Goal: Communication & Community: Answer question/provide support

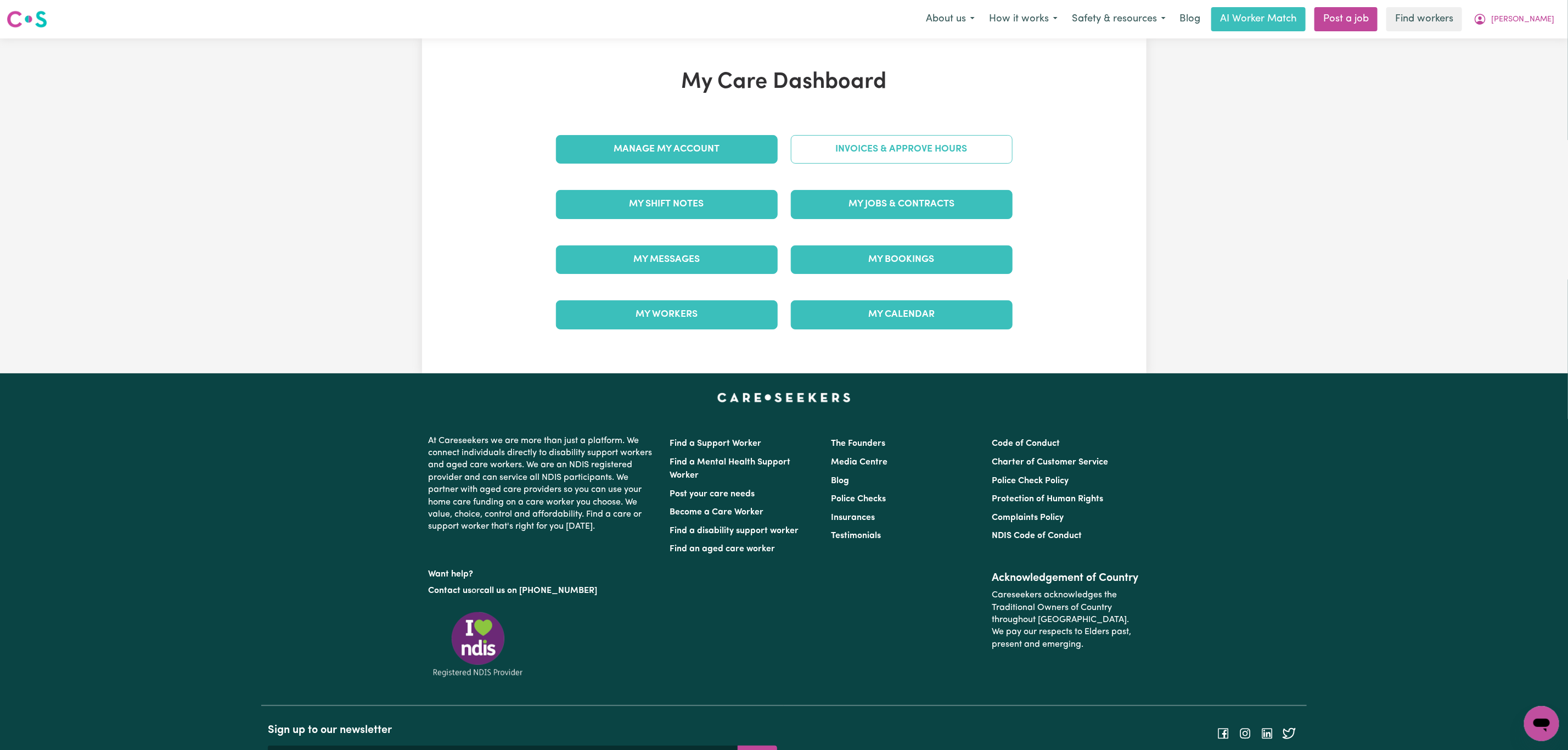
click at [908, 150] on link "Invoices & Approve Hours" at bounding box center [901, 149] width 222 height 29
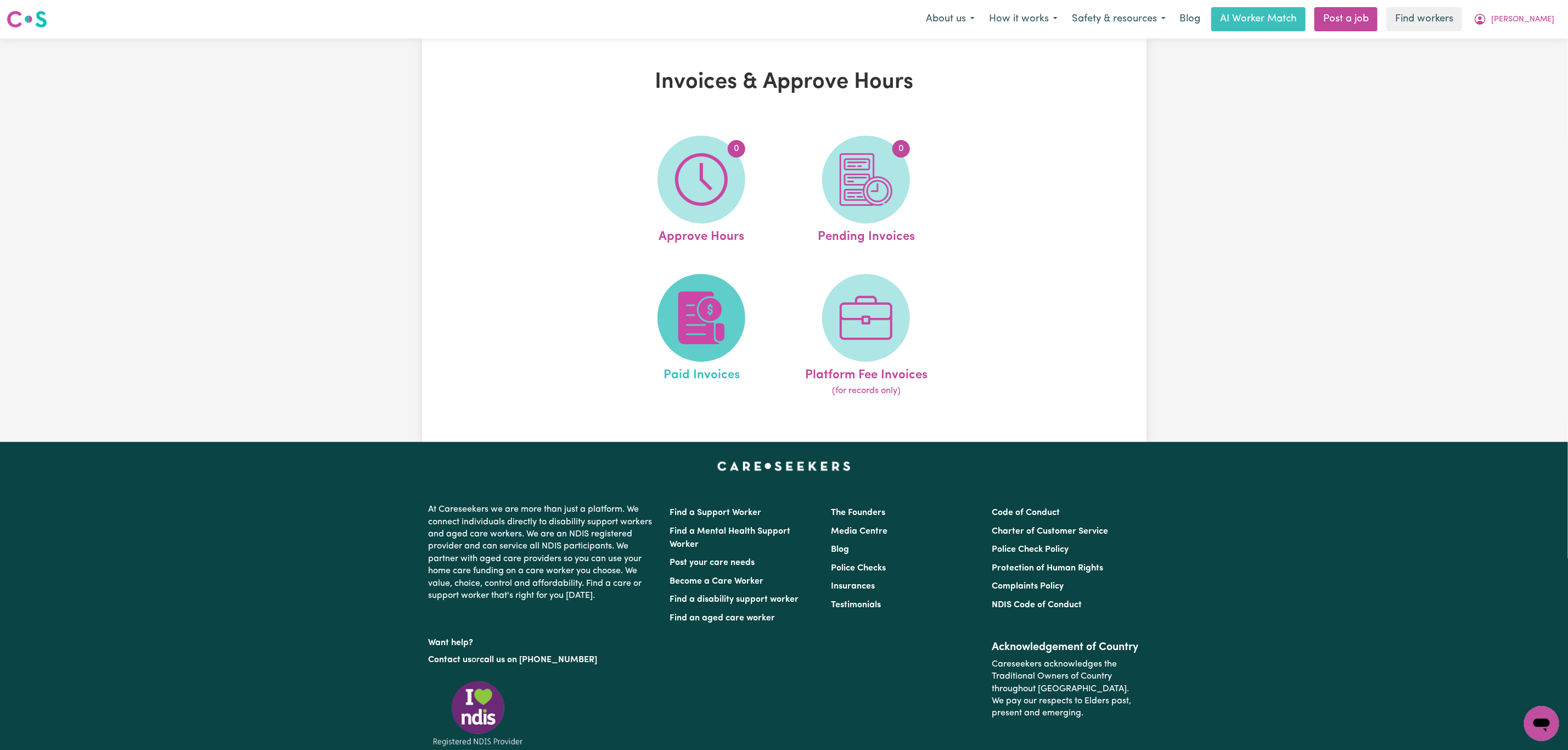
click at [710, 288] on span at bounding box center [701, 318] width 88 height 88
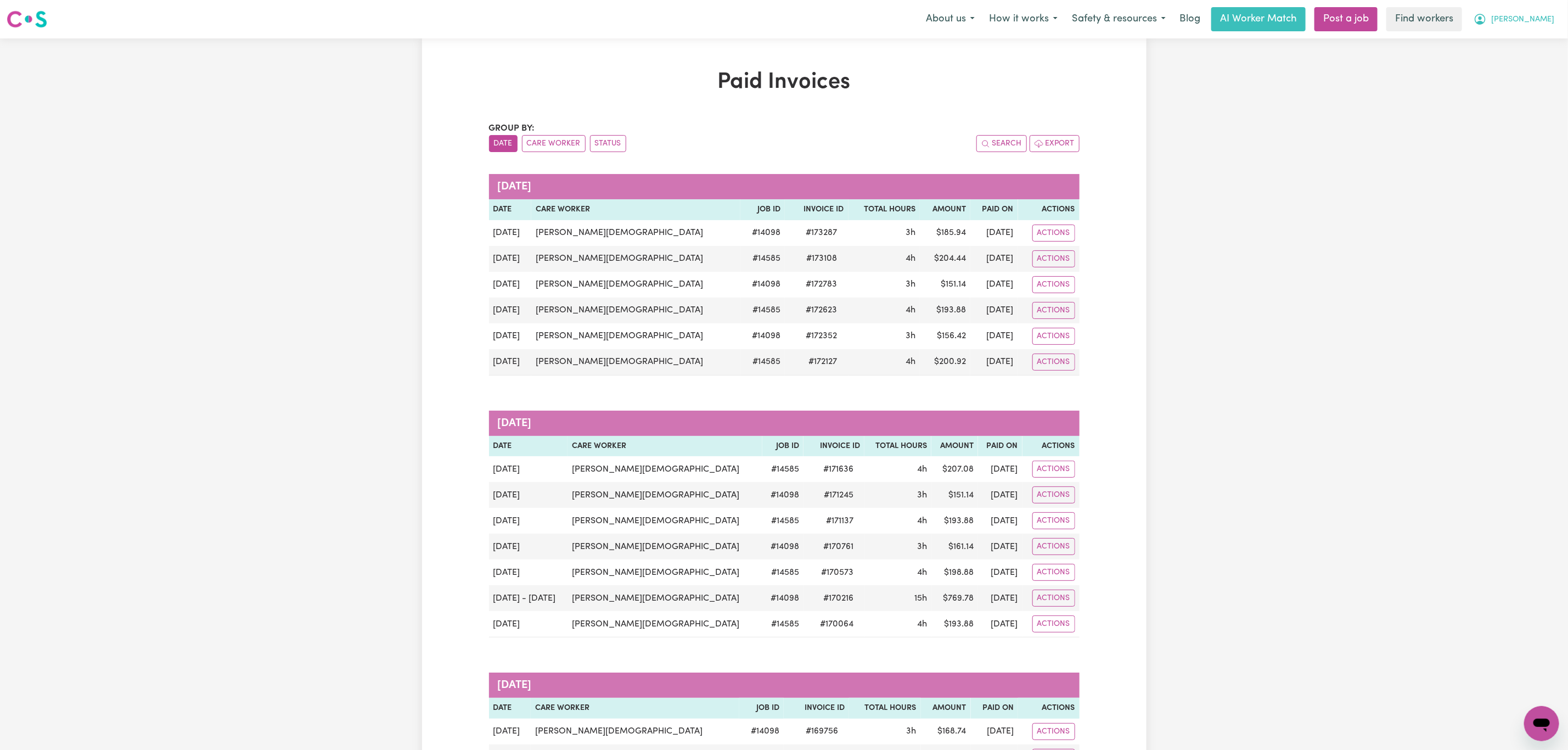
click at [1550, 17] on span "[PERSON_NAME]" at bounding box center [1523, 20] width 63 height 12
click at [1525, 56] on link "Logout" at bounding box center [1517, 63] width 86 height 21
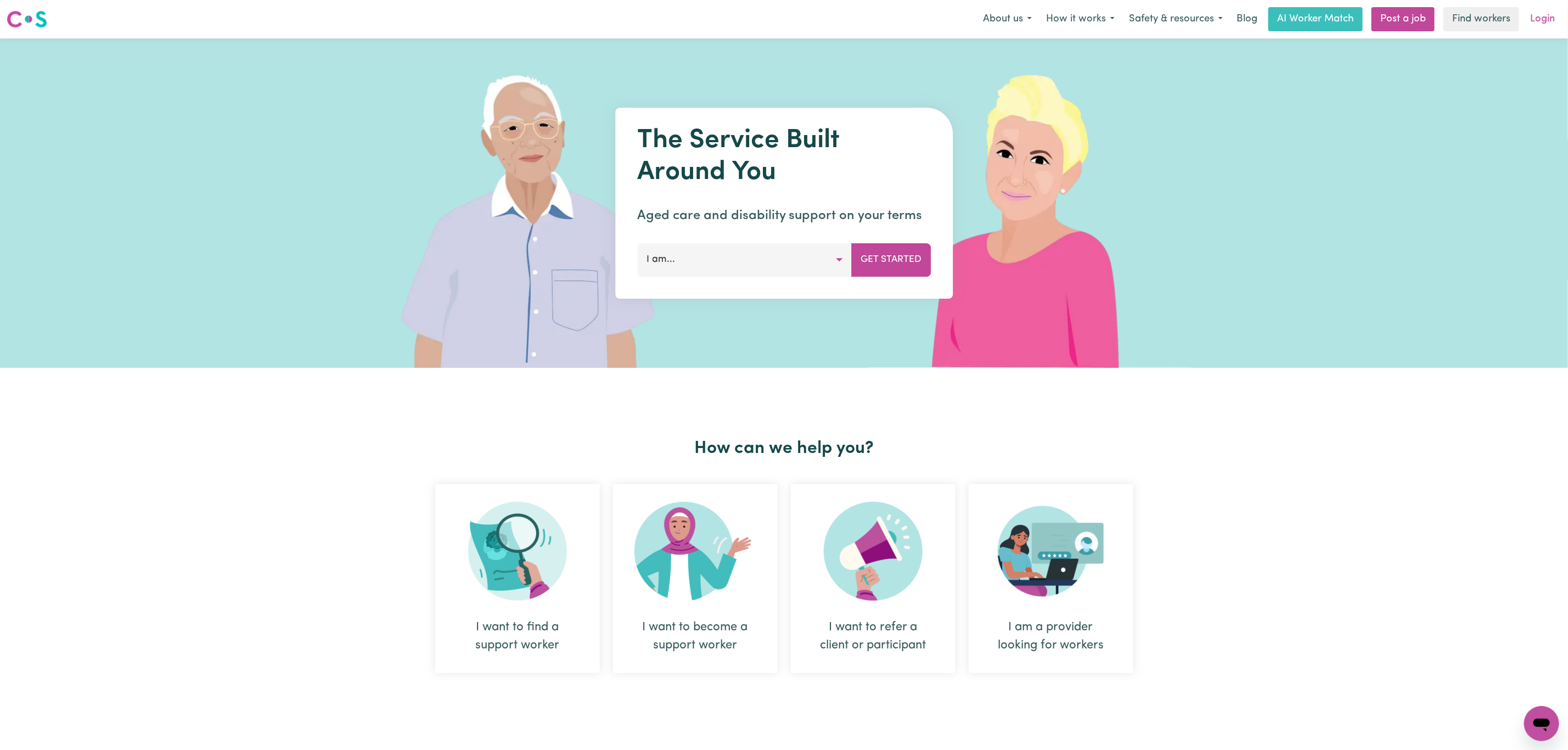
click at [1540, 13] on link "Login" at bounding box center [1542, 19] width 38 height 24
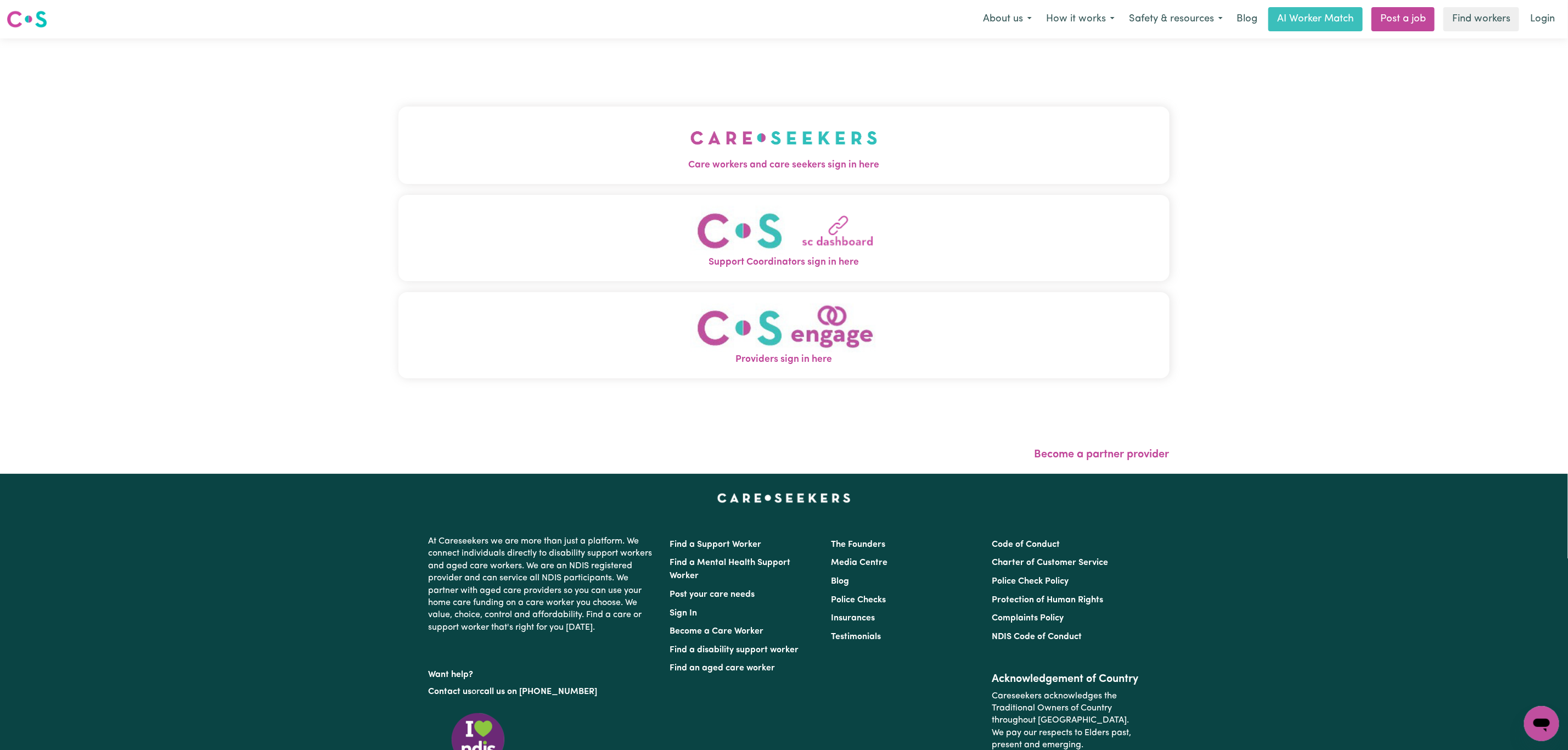
drag, startPoint x: 502, startPoint y: 129, endPoint x: 491, endPoint y: 156, distance: 29.2
click at [502, 129] on button "Care workers and care seekers sign in here" at bounding box center [784, 145] width 771 height 77
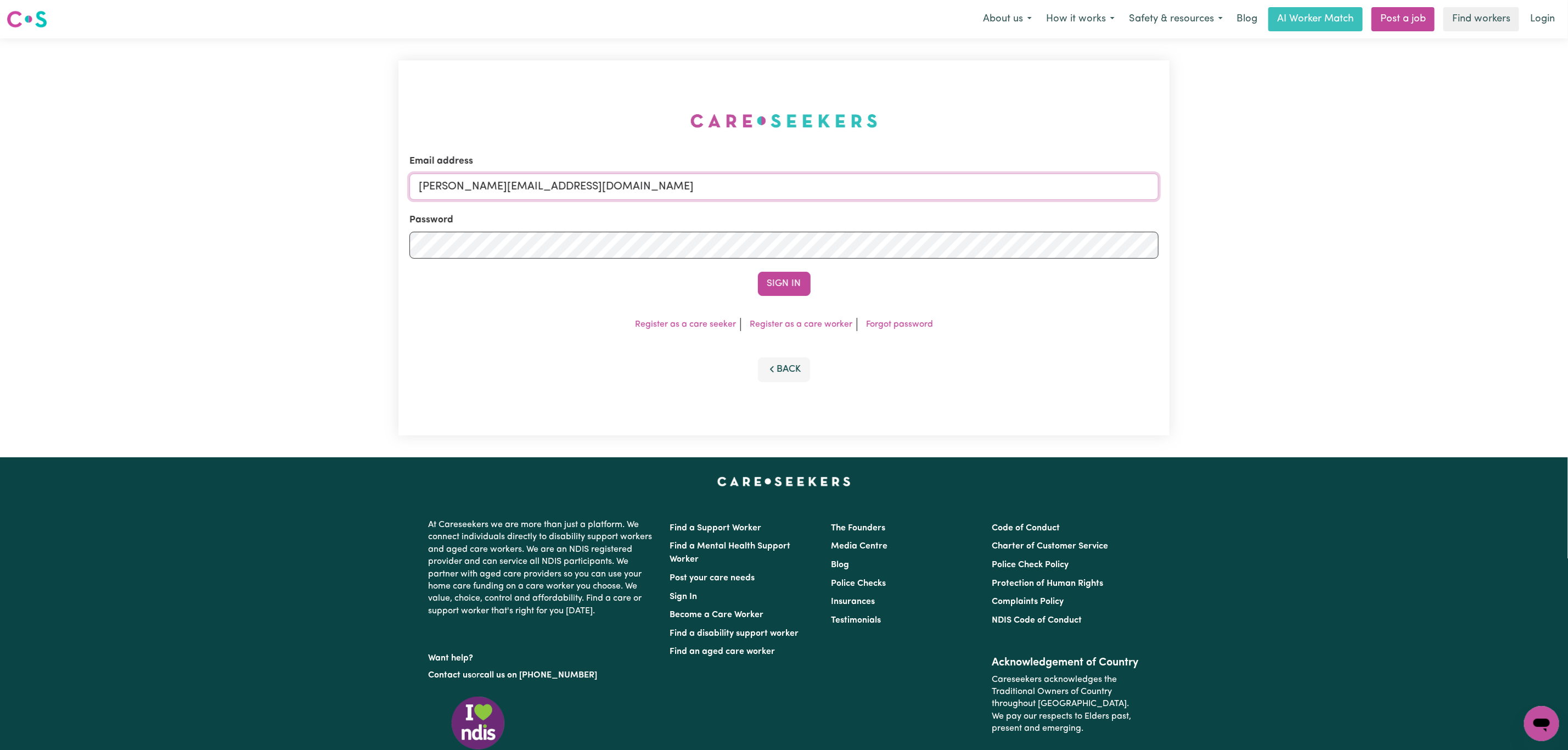
drag, startPoint x: 509, startPoint y: 192, endPoint x: 516, endPoint y: 200, distance: 10.6
click at [509, 192] on input "[PERSON_NAME][EMAIL_ADDRESS][DOMAIN_NAME]" at bounding box center [784, 186] width 749 height 26
drag, startPoint x: 478, startPoint y: 188, endPoint x: 814, endPoint y: 188, distance: 336.0
click at [812, 188] on input "[EMAIL_ADDRESS][PERSON_NAME][DOMAIN_NAME]" at bounding box center [784, 186] width 749 height 26
type input "[EMAIL_ADDRESS][DOMAIN_NAME]"
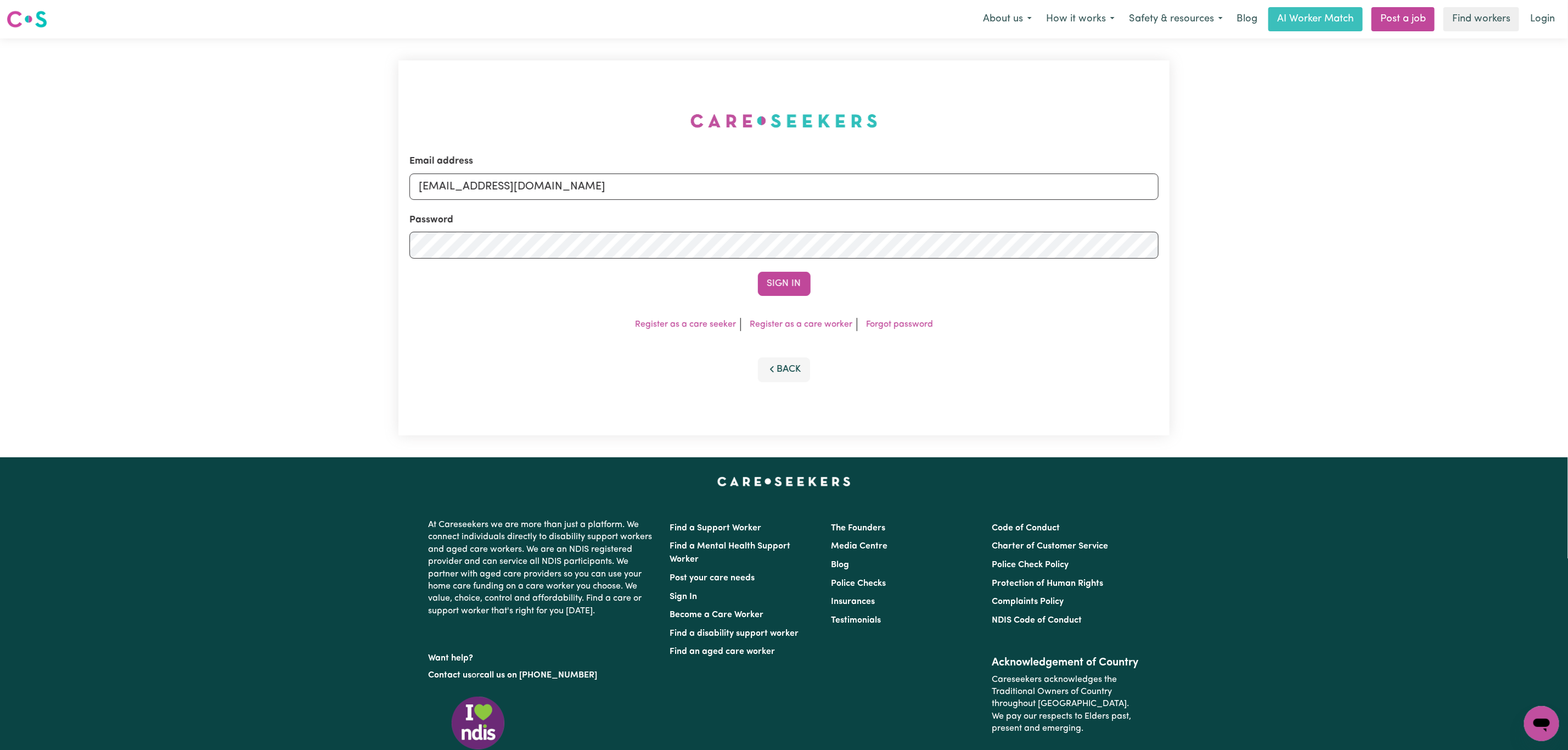
click at [758, 272] on button "Sign In" at bounding box center [784, 284] width 53 height 24
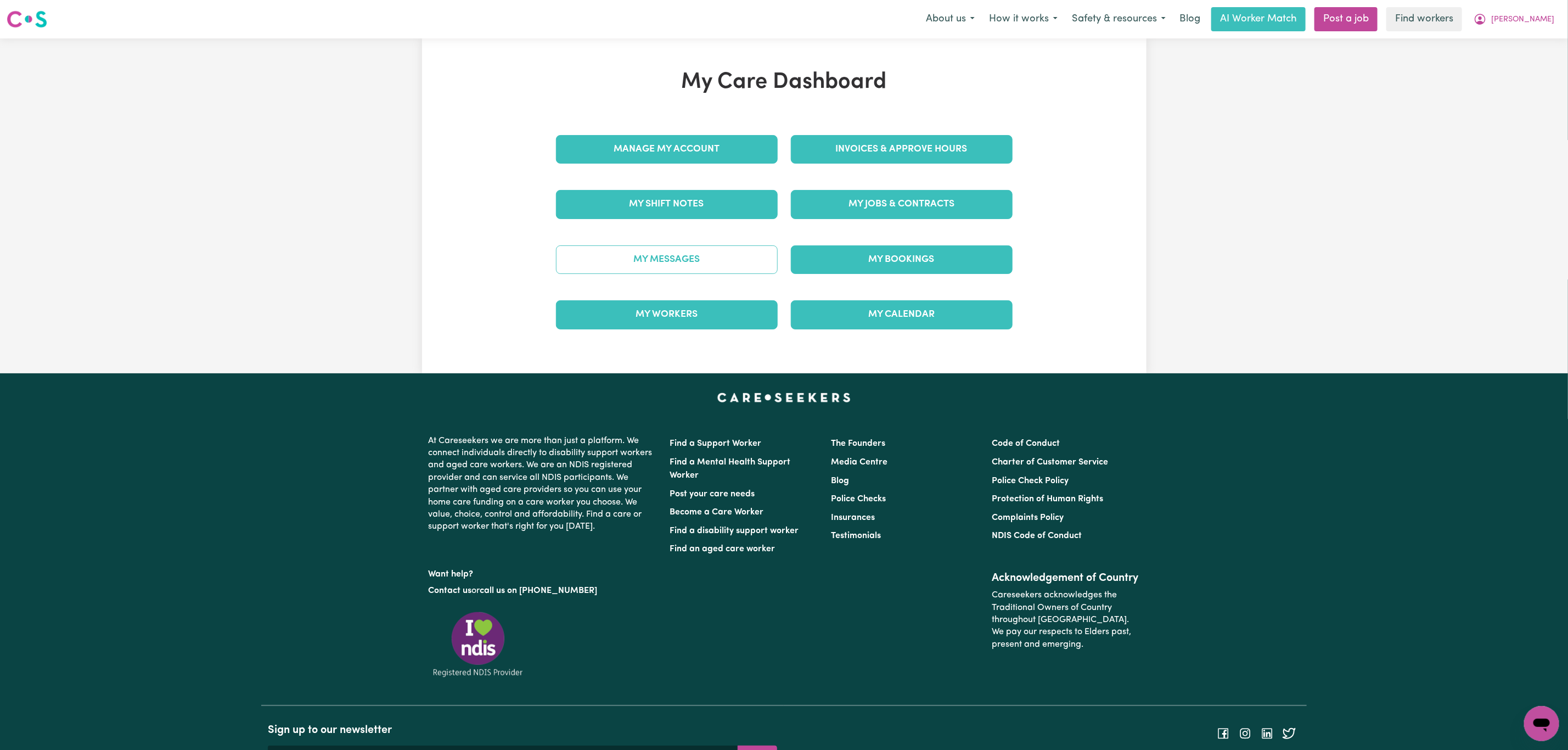
click at [673, 274] on link "My Messages" at bounding box center [667, 259] width 222 height 29
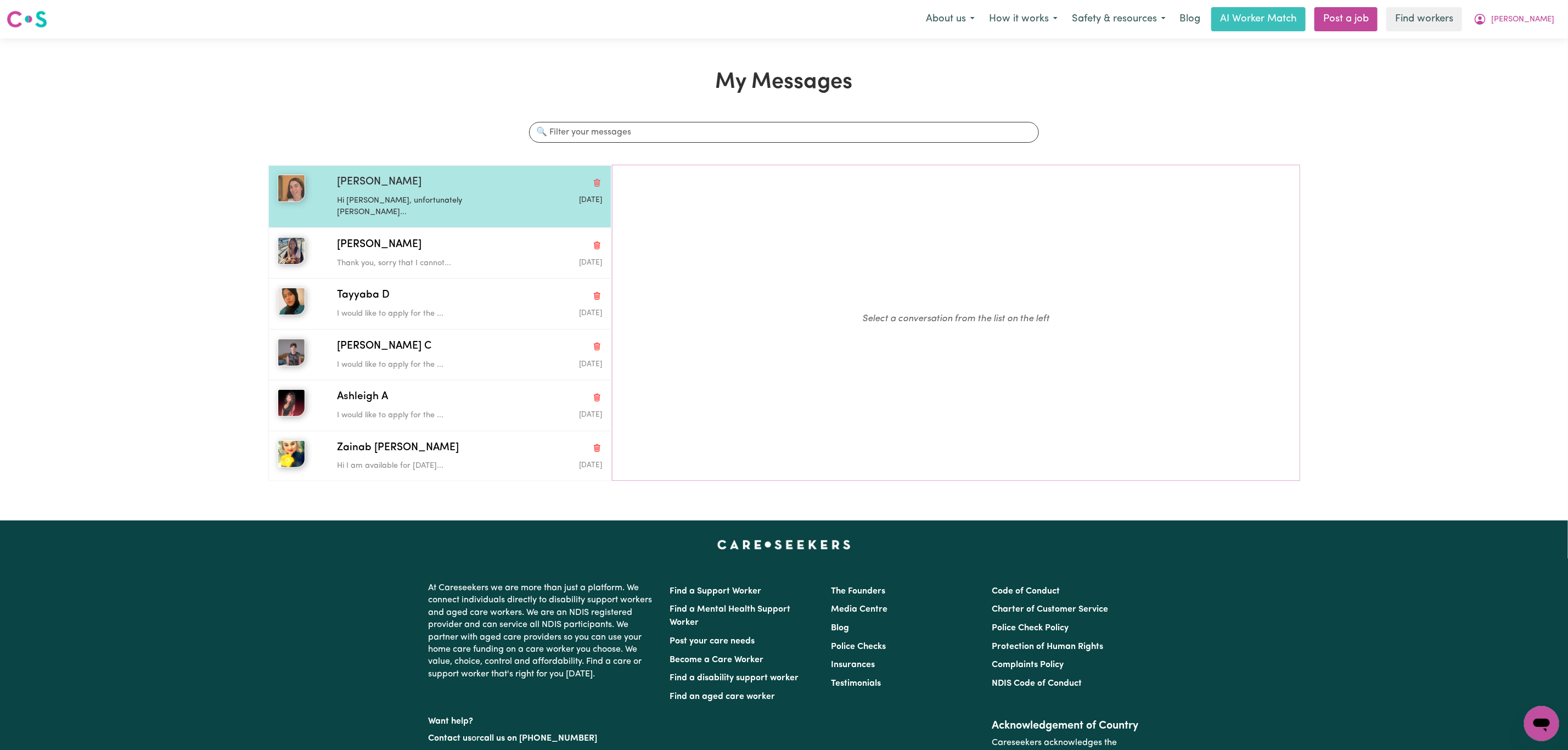
click at [400, 196] on p "Hi [PERSON_NAME], unfortunately [PERSON_NAME]..." at bounding box center [425, 206] width 177 height 24
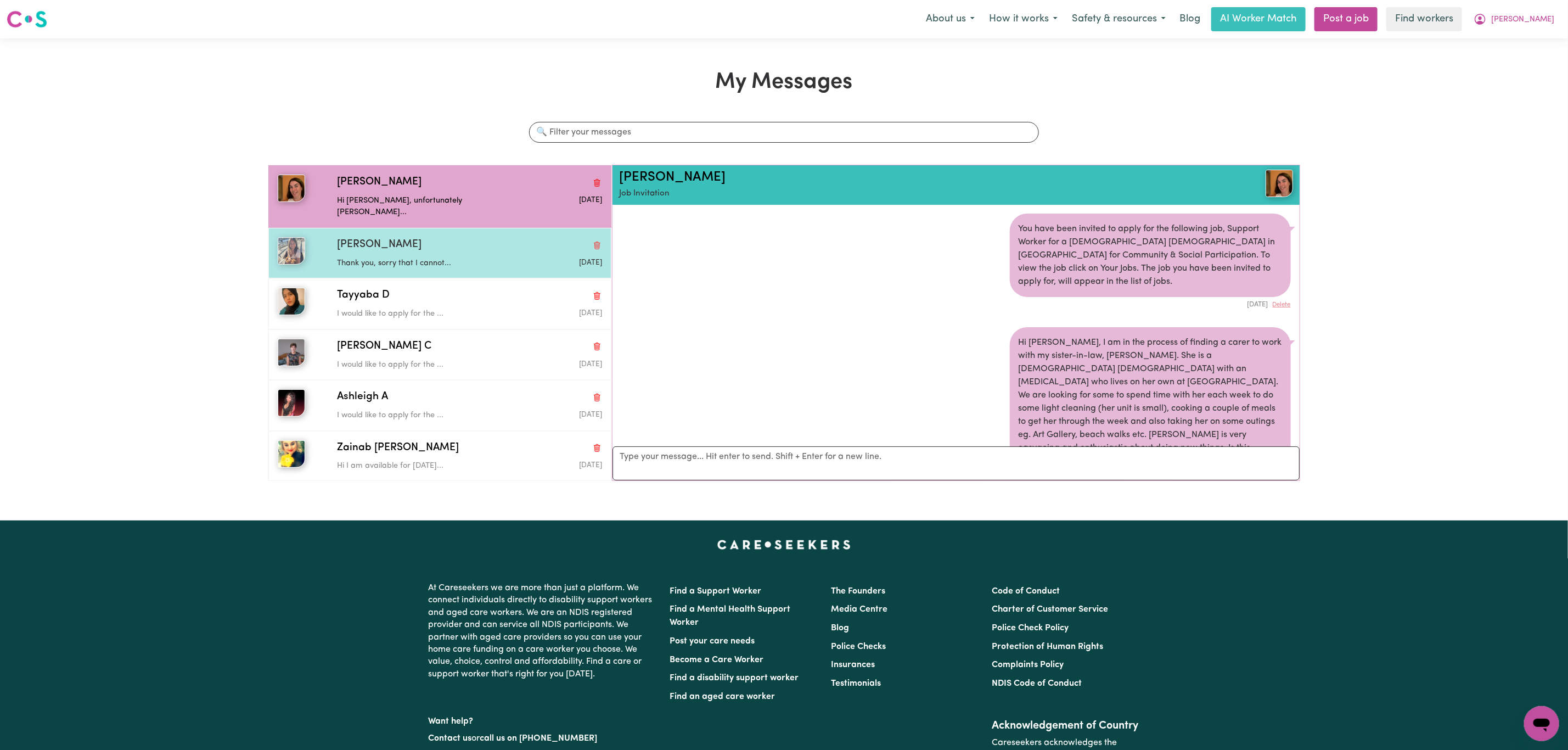
click at [435, 258] on p "Thank you, sorry that I cannot..." at bounding box center [425, 264] width 177 height 12
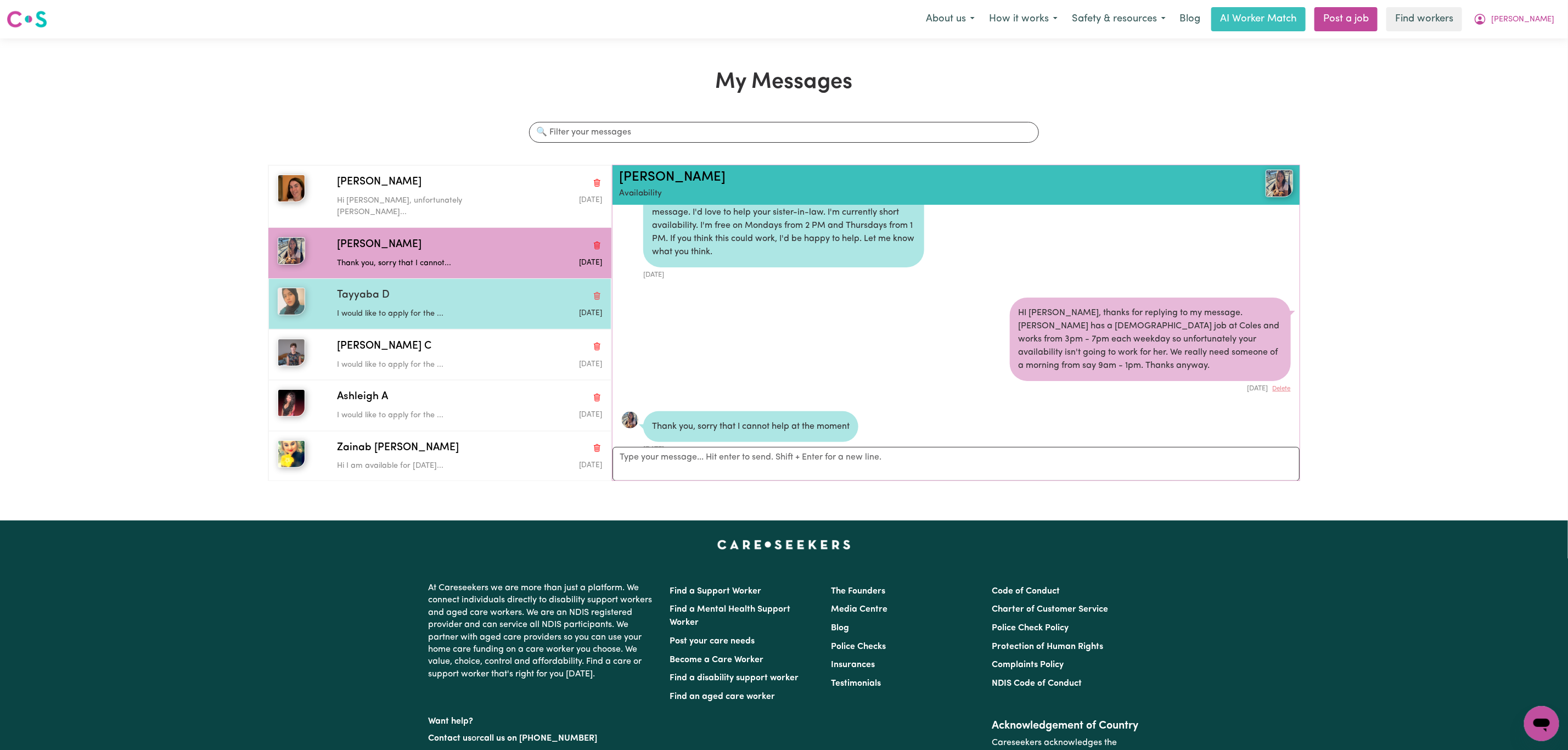
click at [389, 308] on p "I would like to apply for the ..." at bounding box center [425, 314] width 177 height 12
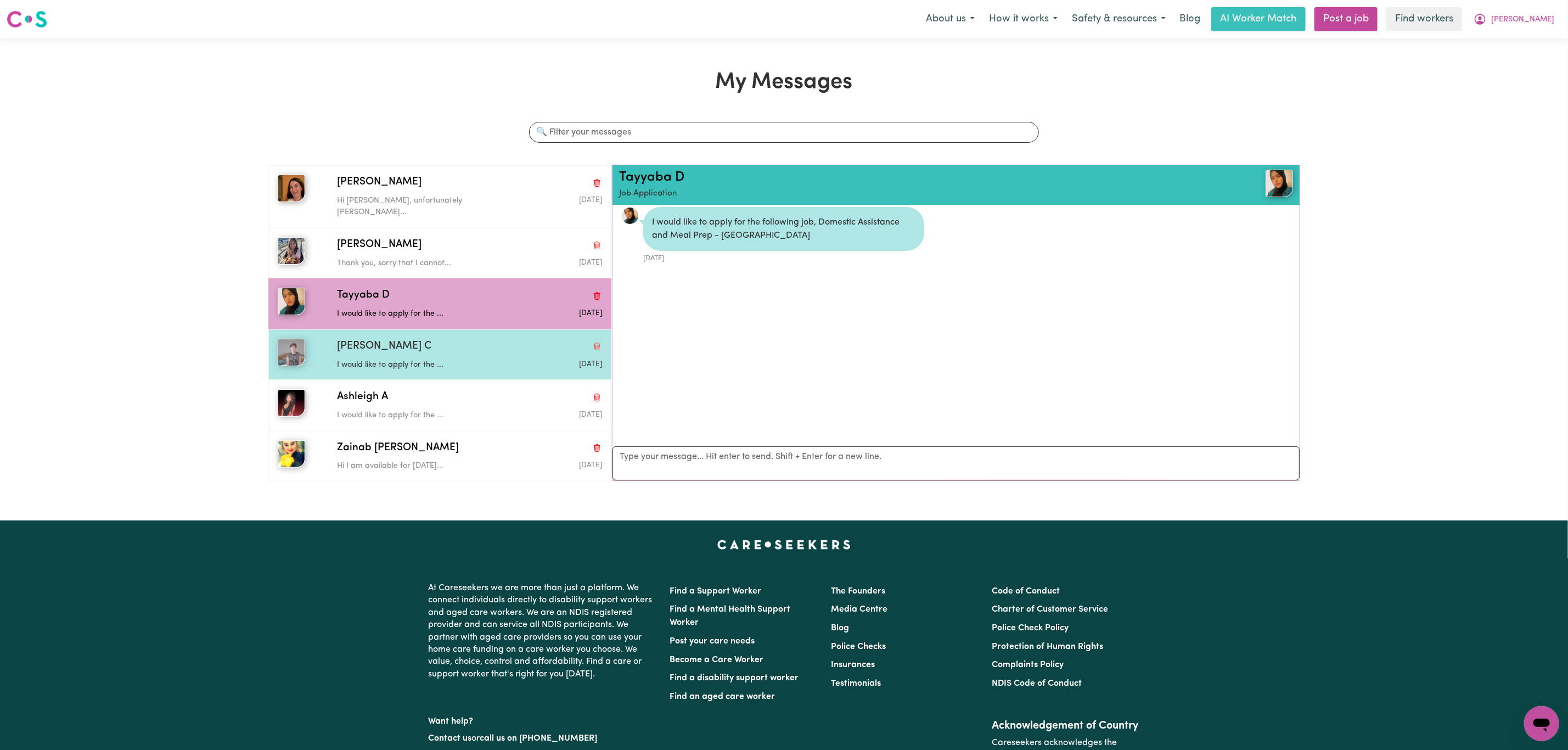
click at [410, 354] on div "I would like to apply for the ..." at bounding box center [425, 362] width 177 height 16
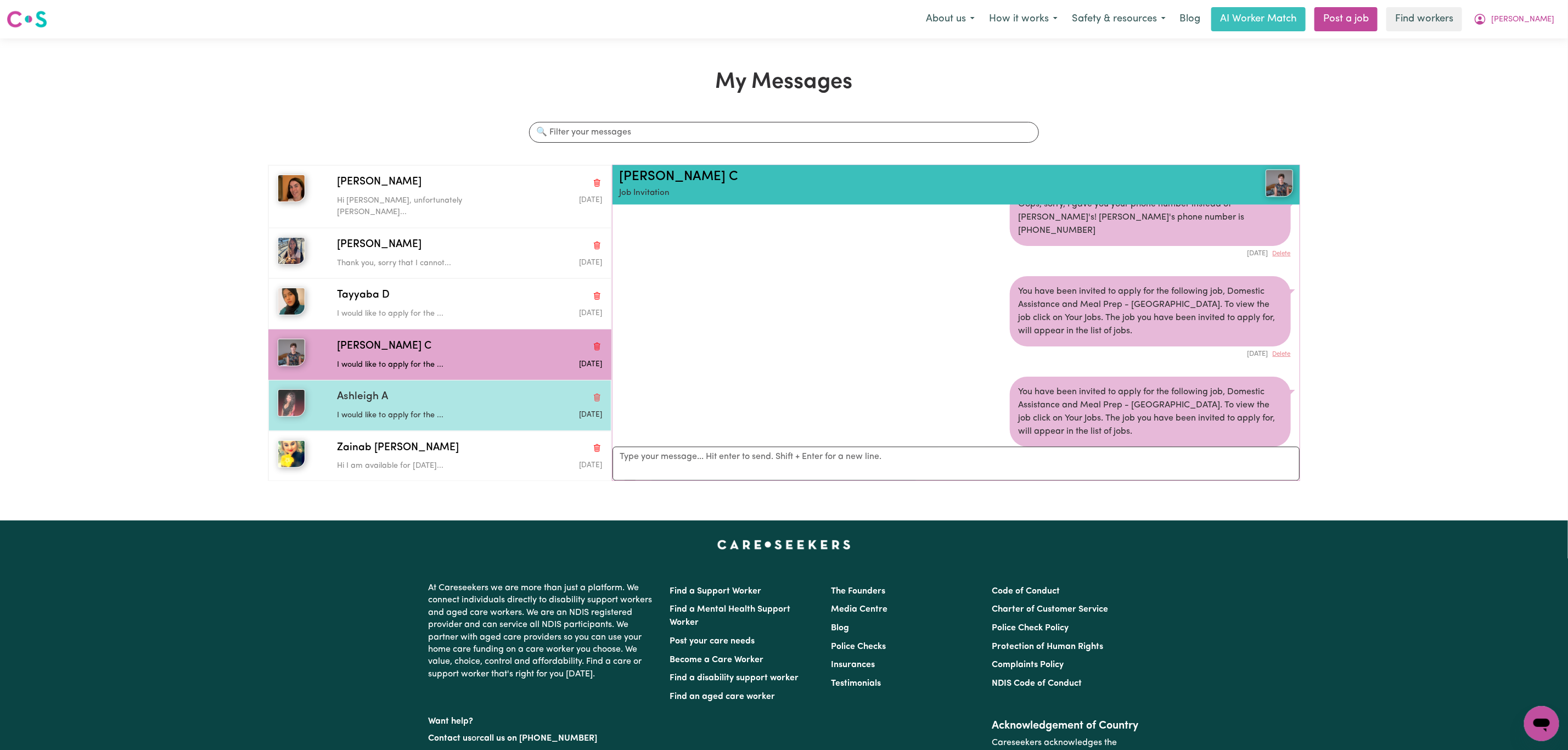
click at [408, 393] on div "Ashleigh A" at bounding box center [469, 397] width 265 height 16
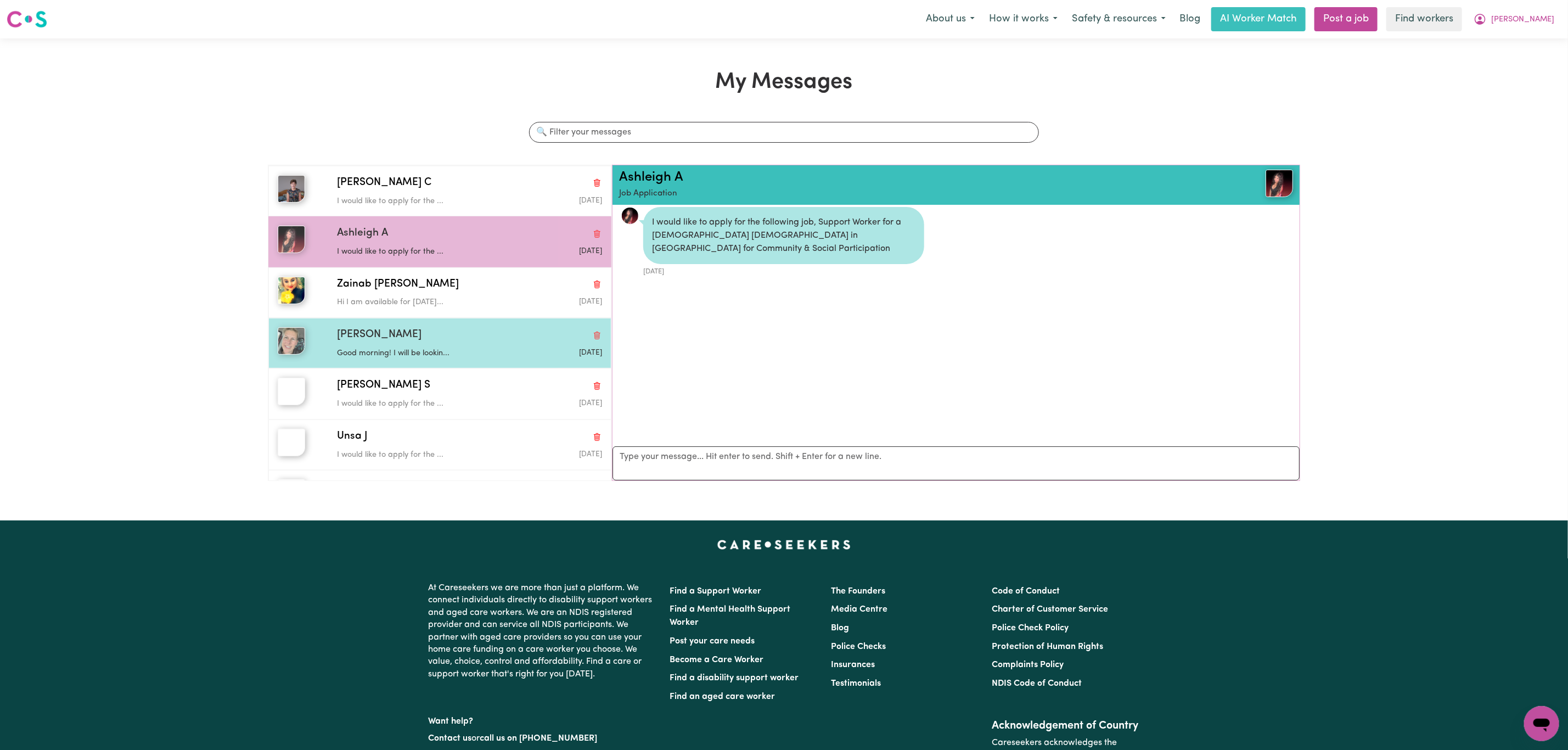
scroll to position [164, 0]
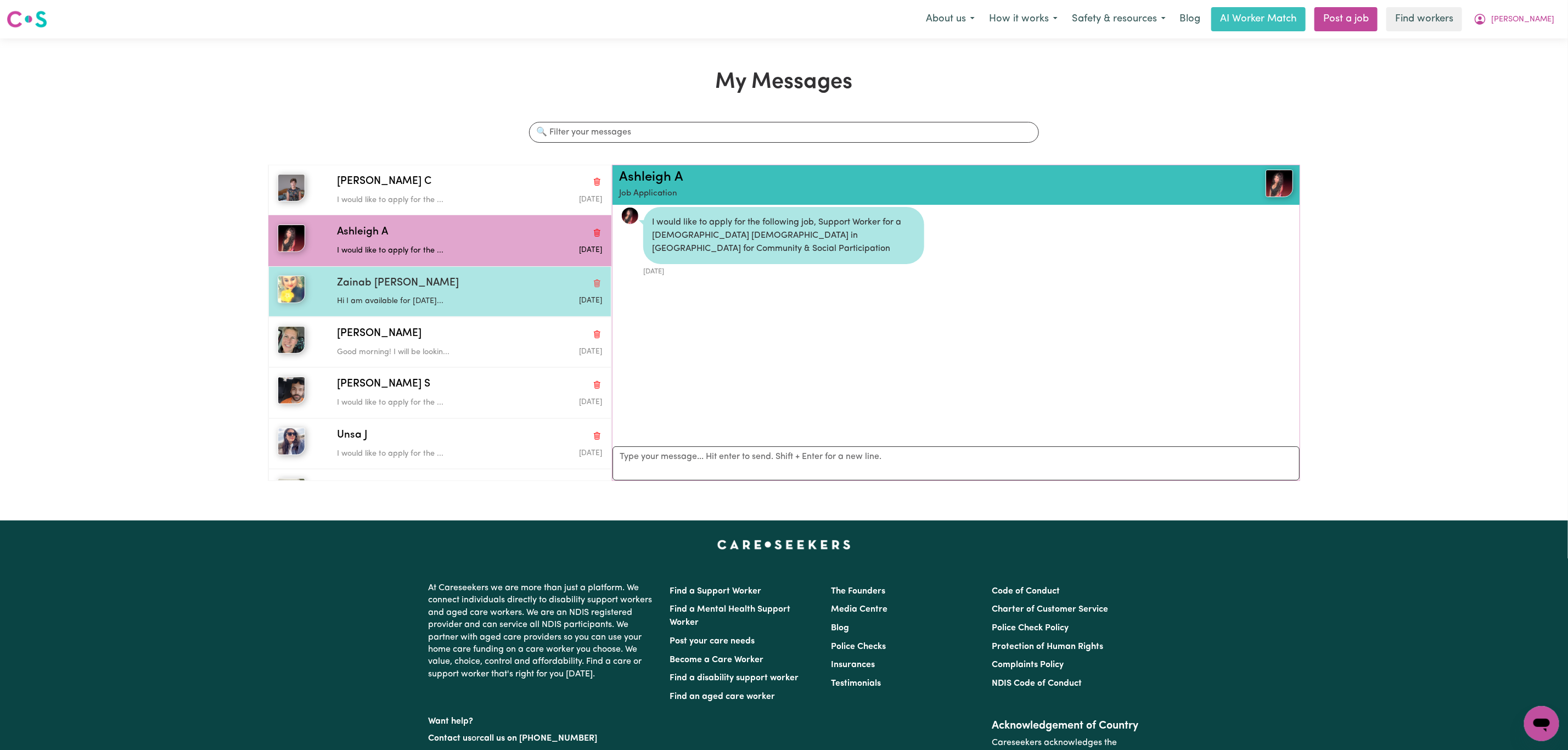
click at [441, 291] on div "Hi I am available for [DATE]..." at bounding box center [425, 299] width 177 height 16
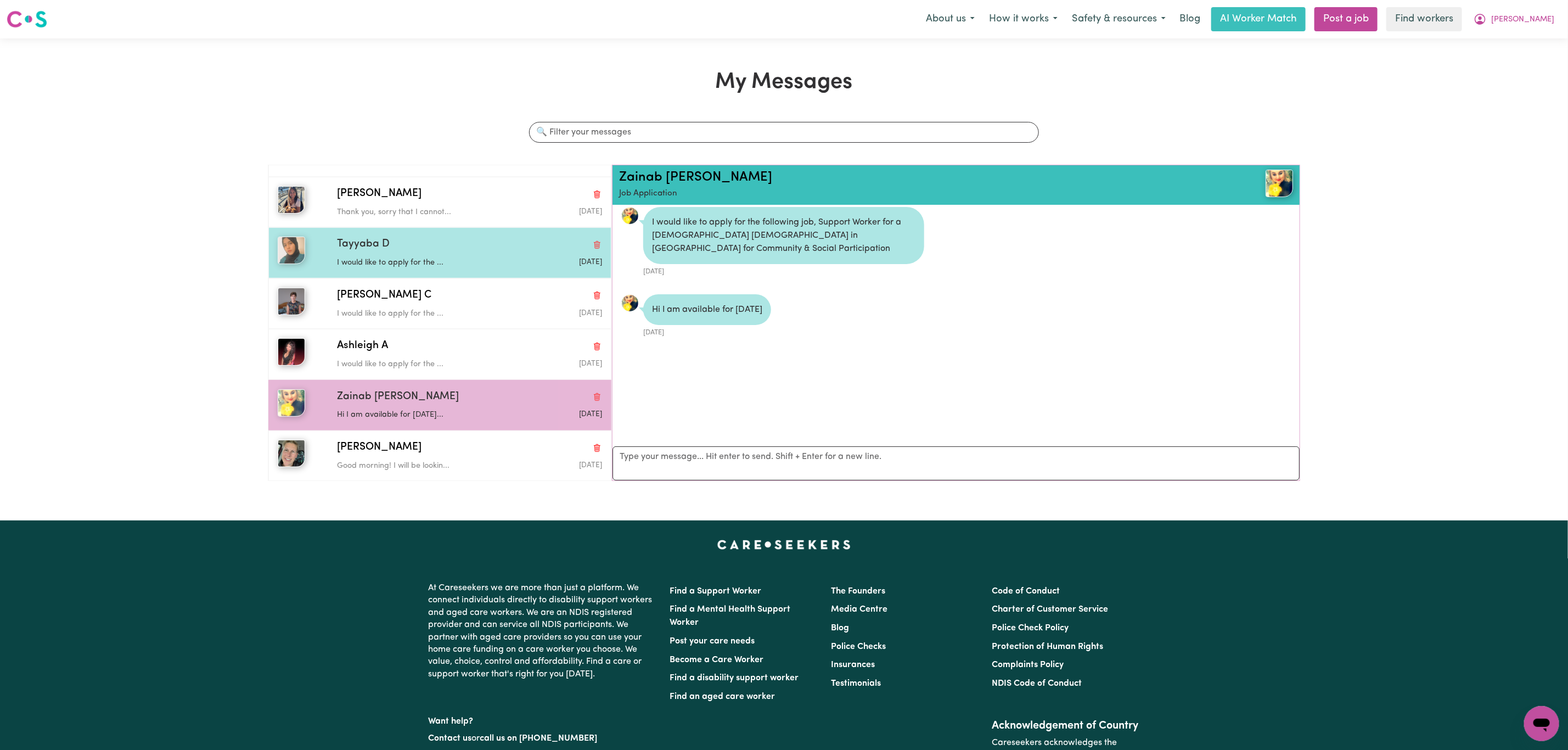
scroll to position [0, 0]
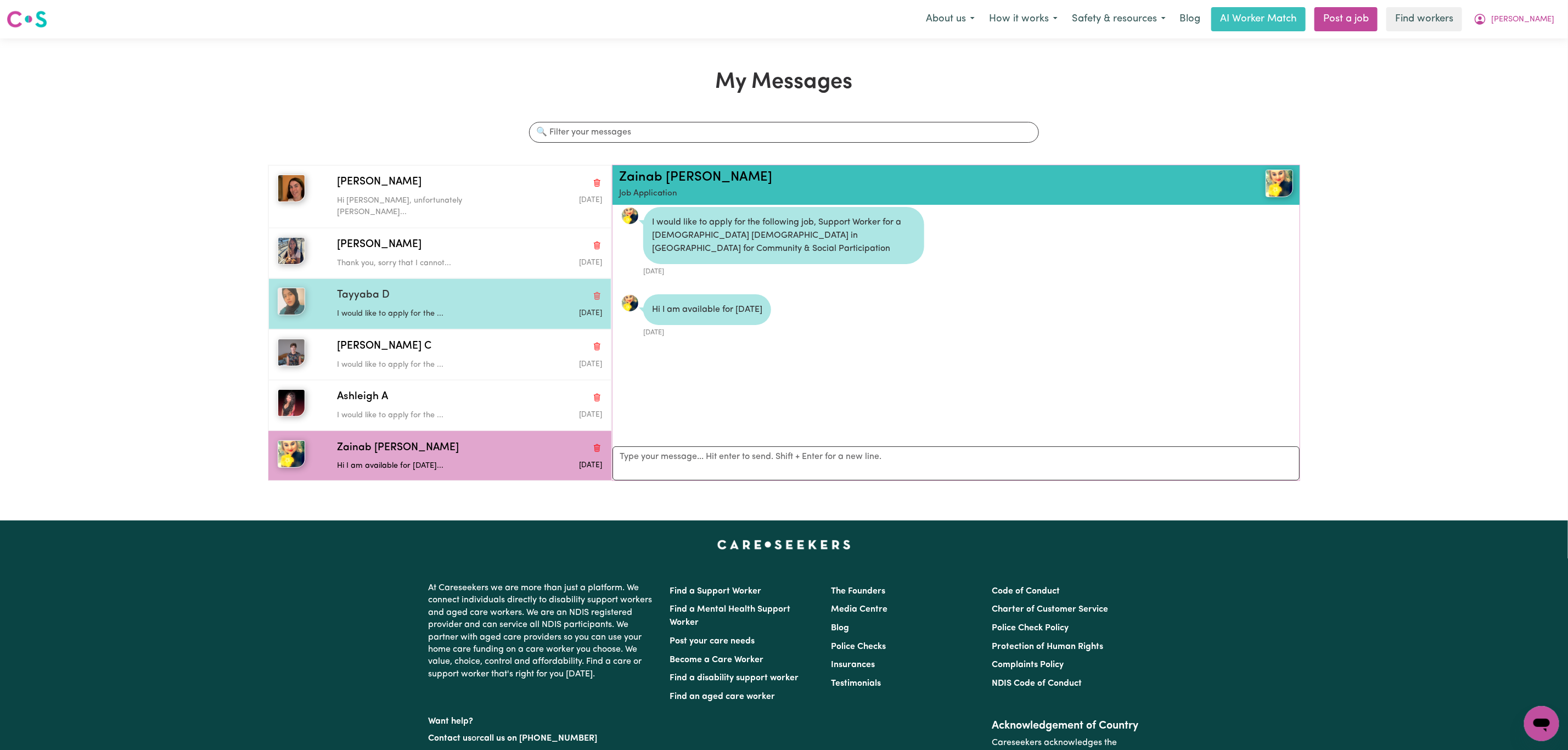
click at [461, 318] on div "Tayyaba D I would like to apply for the ... [DATE]" at bounding box center [440, 303] width 343 height 51
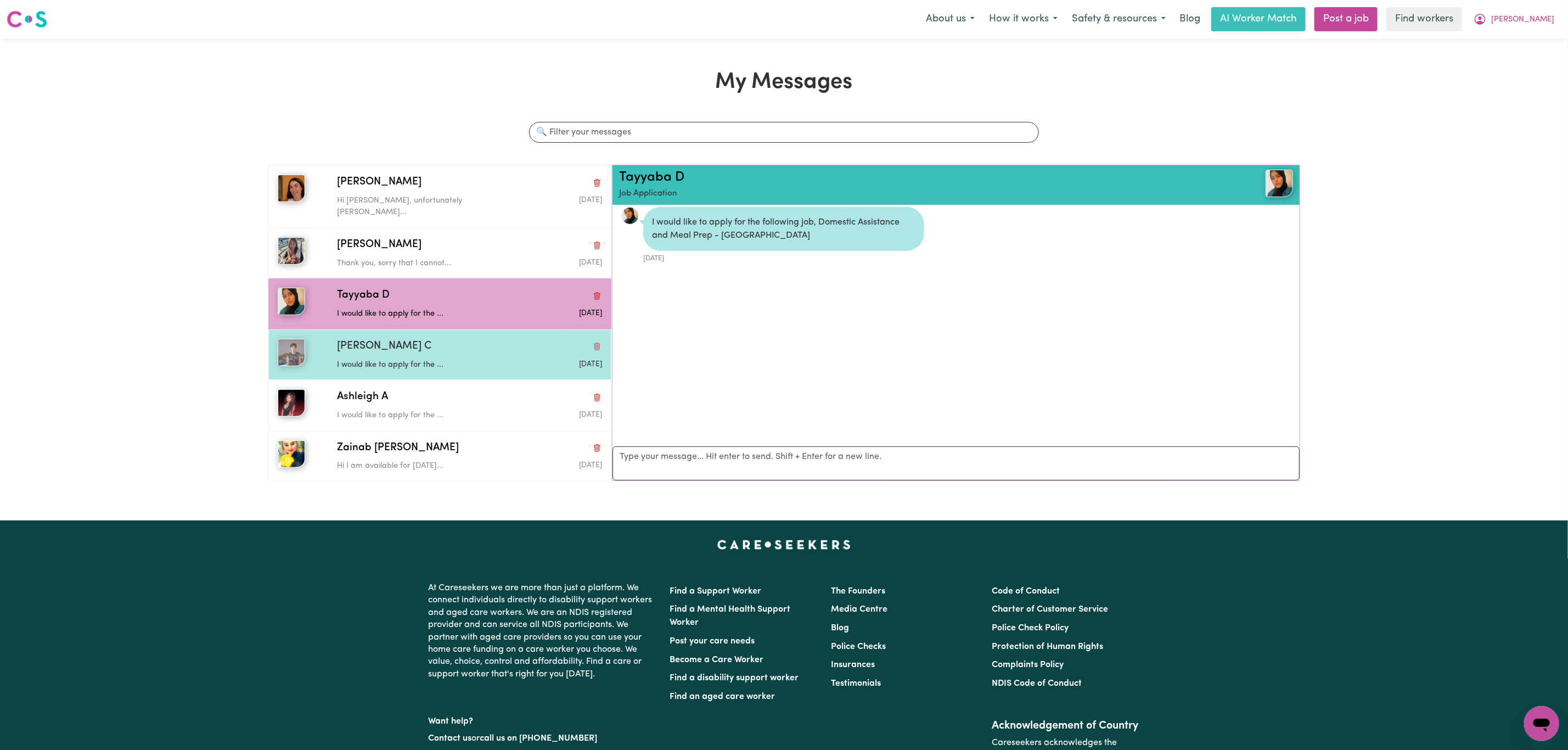
click at [458, 359] on p "I would like to apply for the ..." at bounding box center [425, 365] width 177 height 12
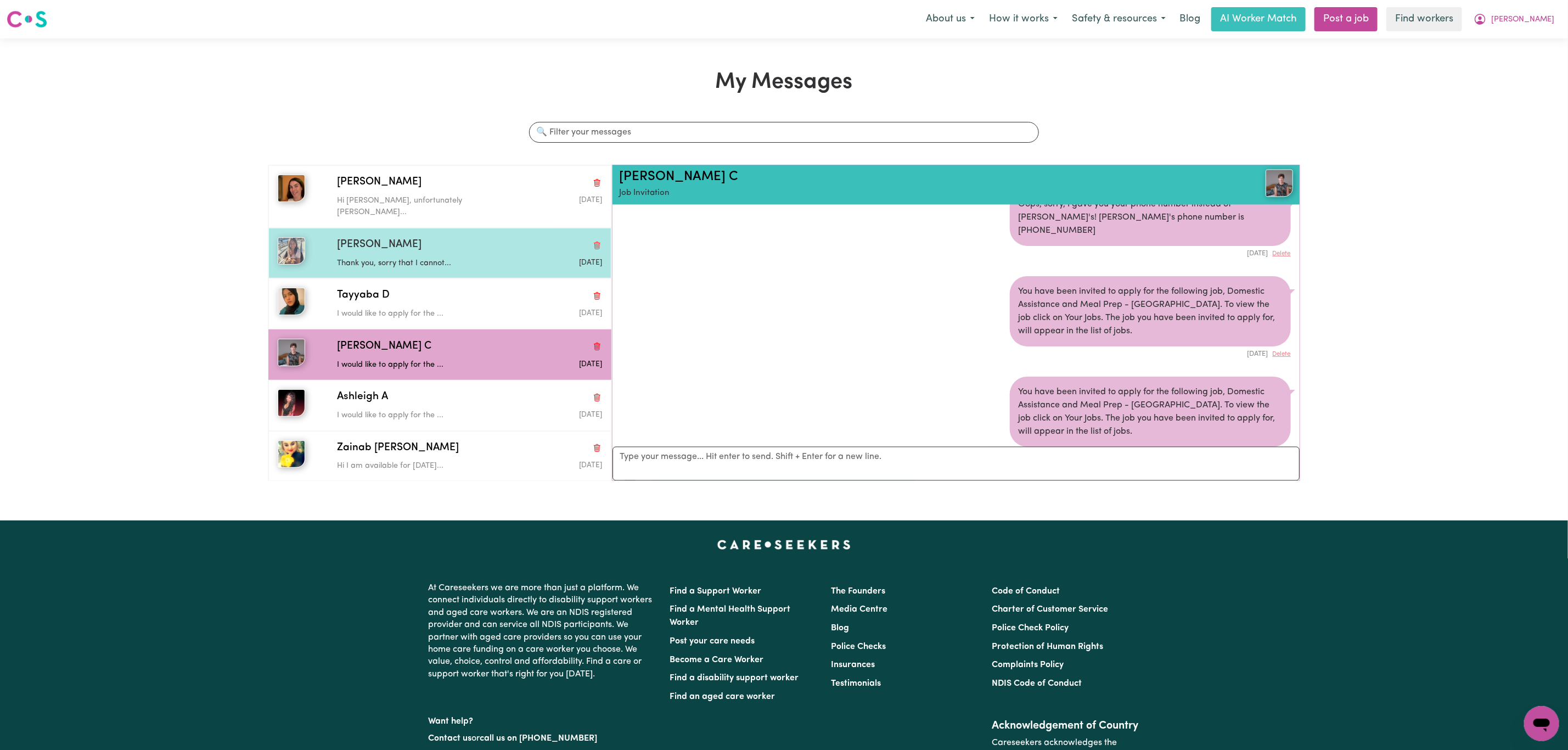
click at [458, 258] on p "Thank you, sorry that I cannot..." at bounding box center [425, 264] width 177 height 12
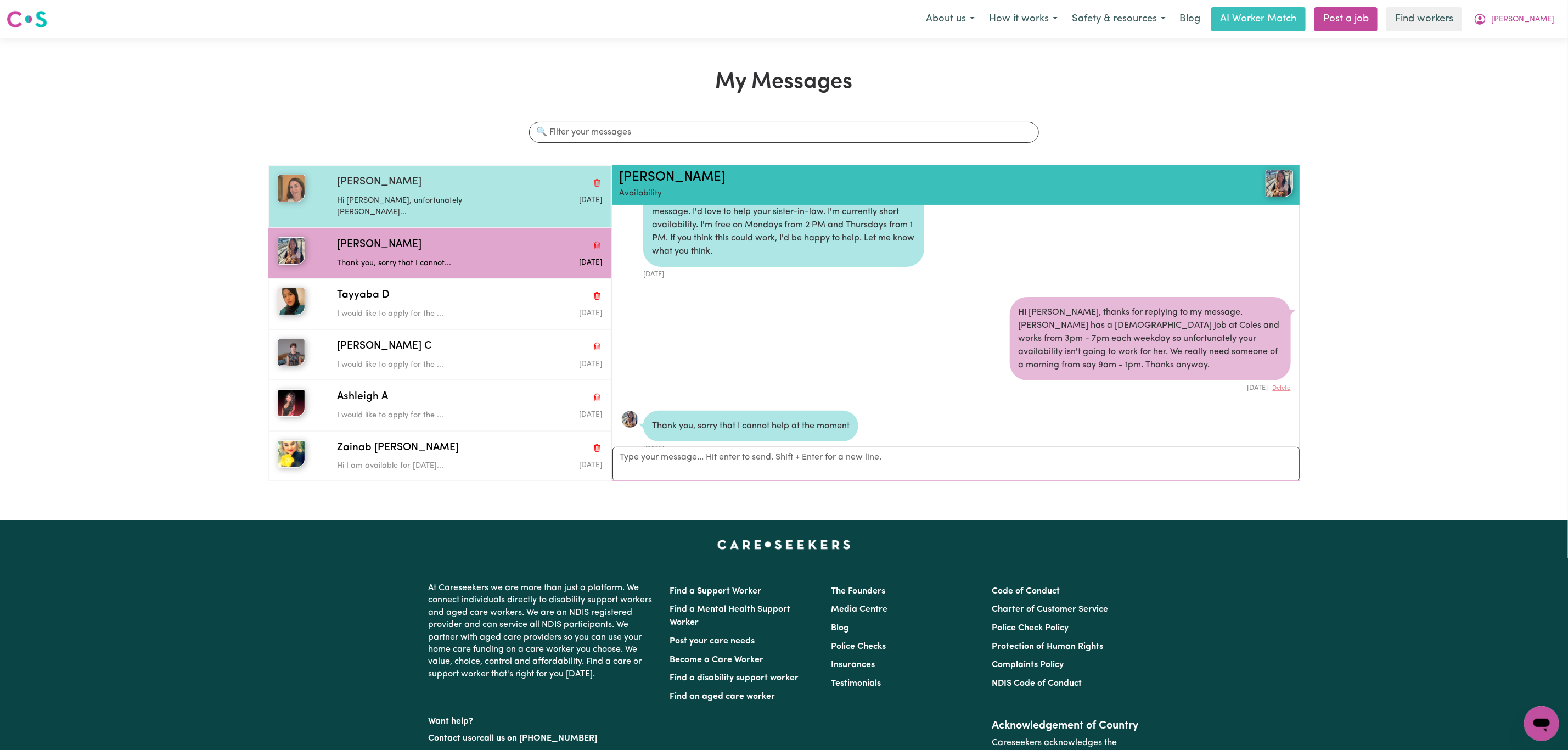
click at [456, 185] on div "[PERSON_NAME]" at bounding box center [469, 183] width 265 height 16
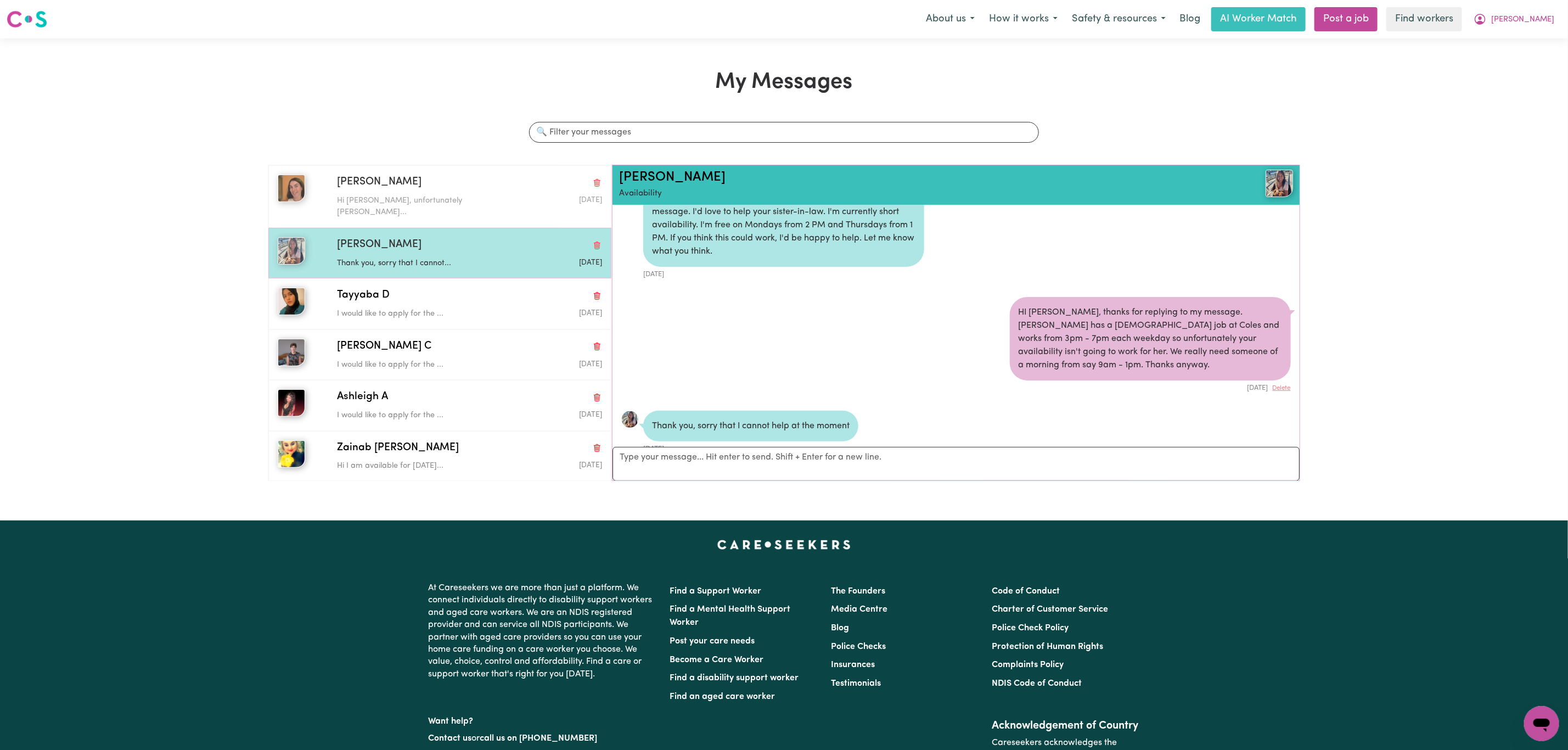
scroll to position [223, 0]
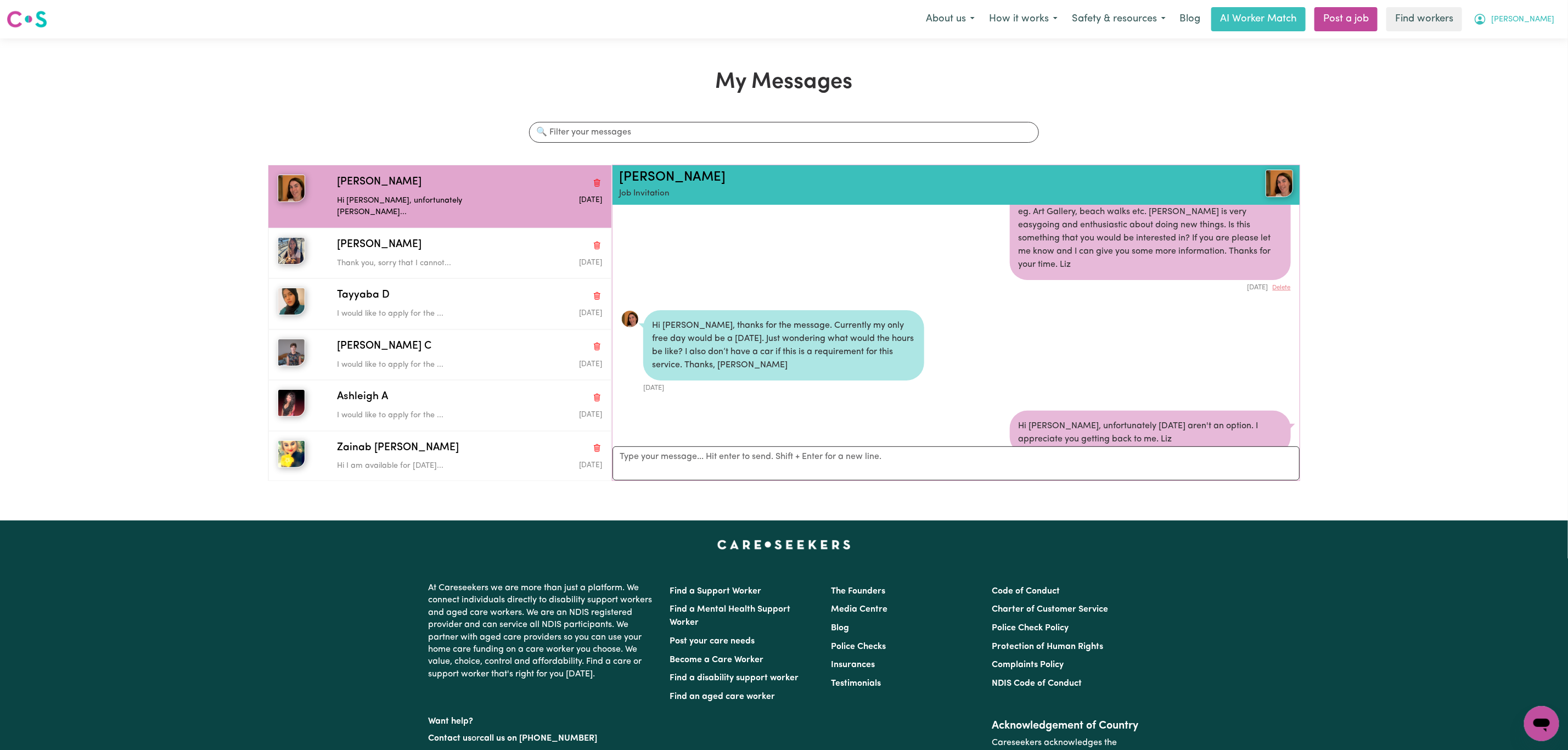
click at [1543, 25] on span "[PERSON_NAME]" at bounding box center [1523, 20] width 63 height 12
click at [1522, 66] on link "Logout" at bounding box center [1517, 63] width 86 height 21
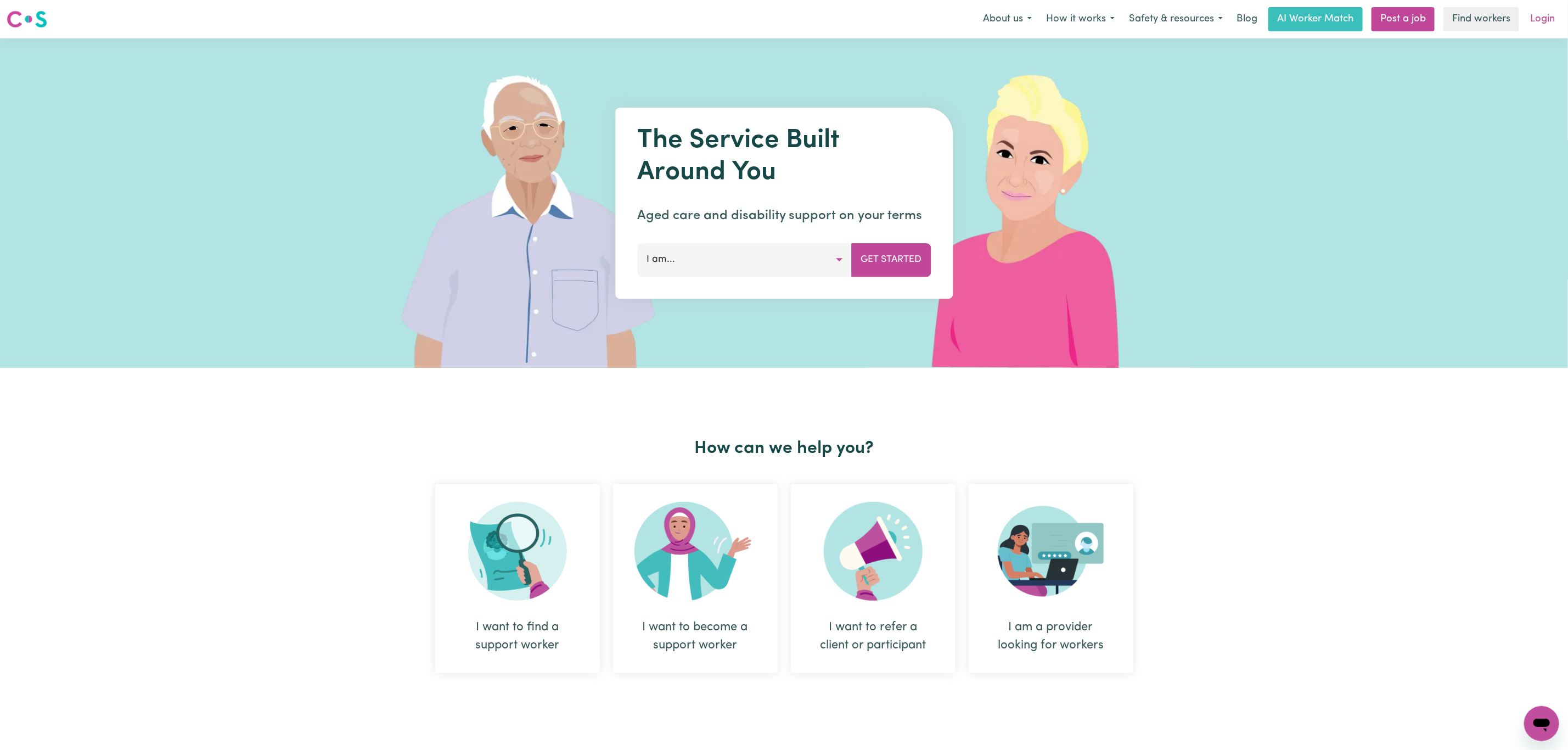
click at [1556, 10] on link "Login" at bounding box center [1542, 19] width 38 height 24
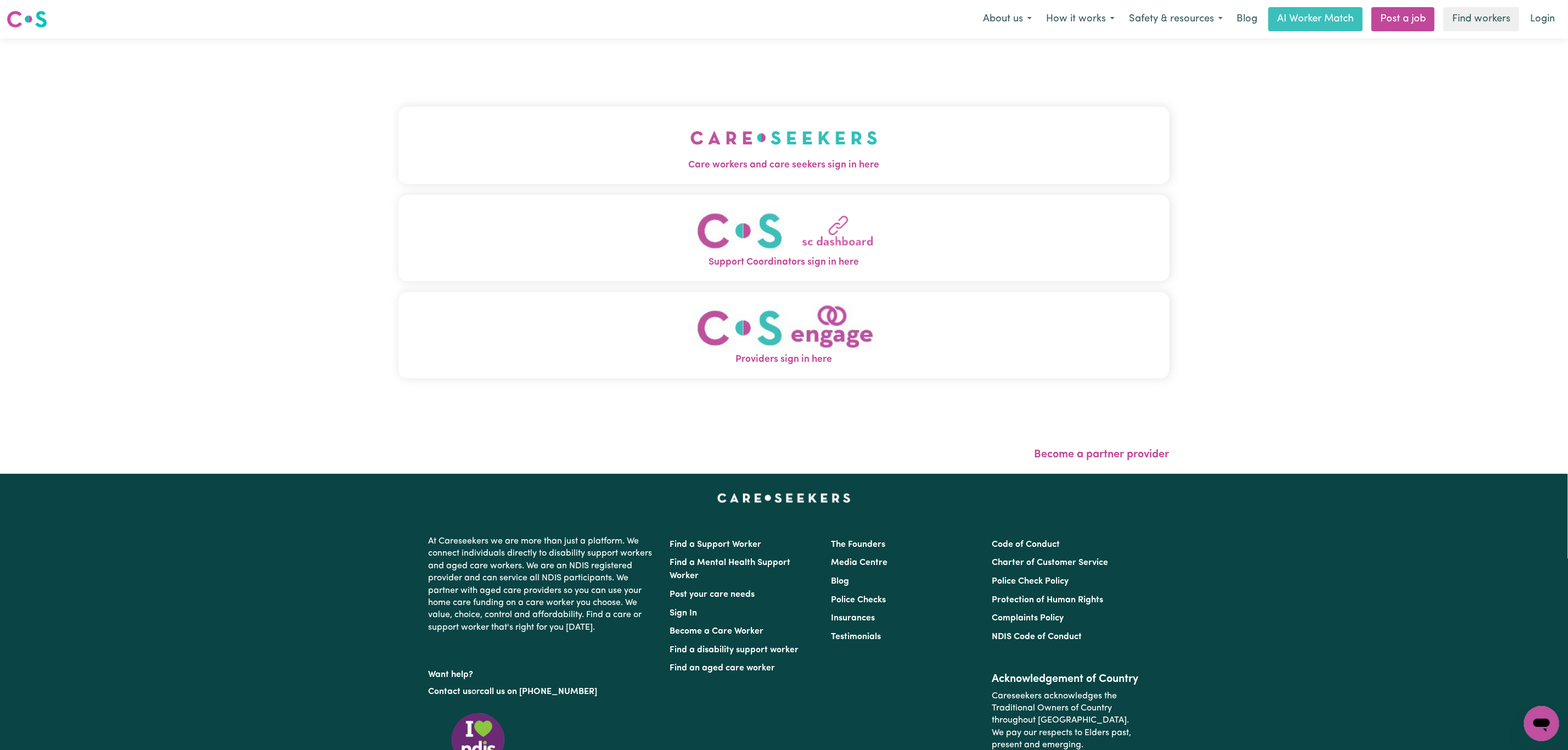
click at [693, 130] on img "Care workers and care seekers sign in here" at bounding box center [783, 138] width 187 height 41
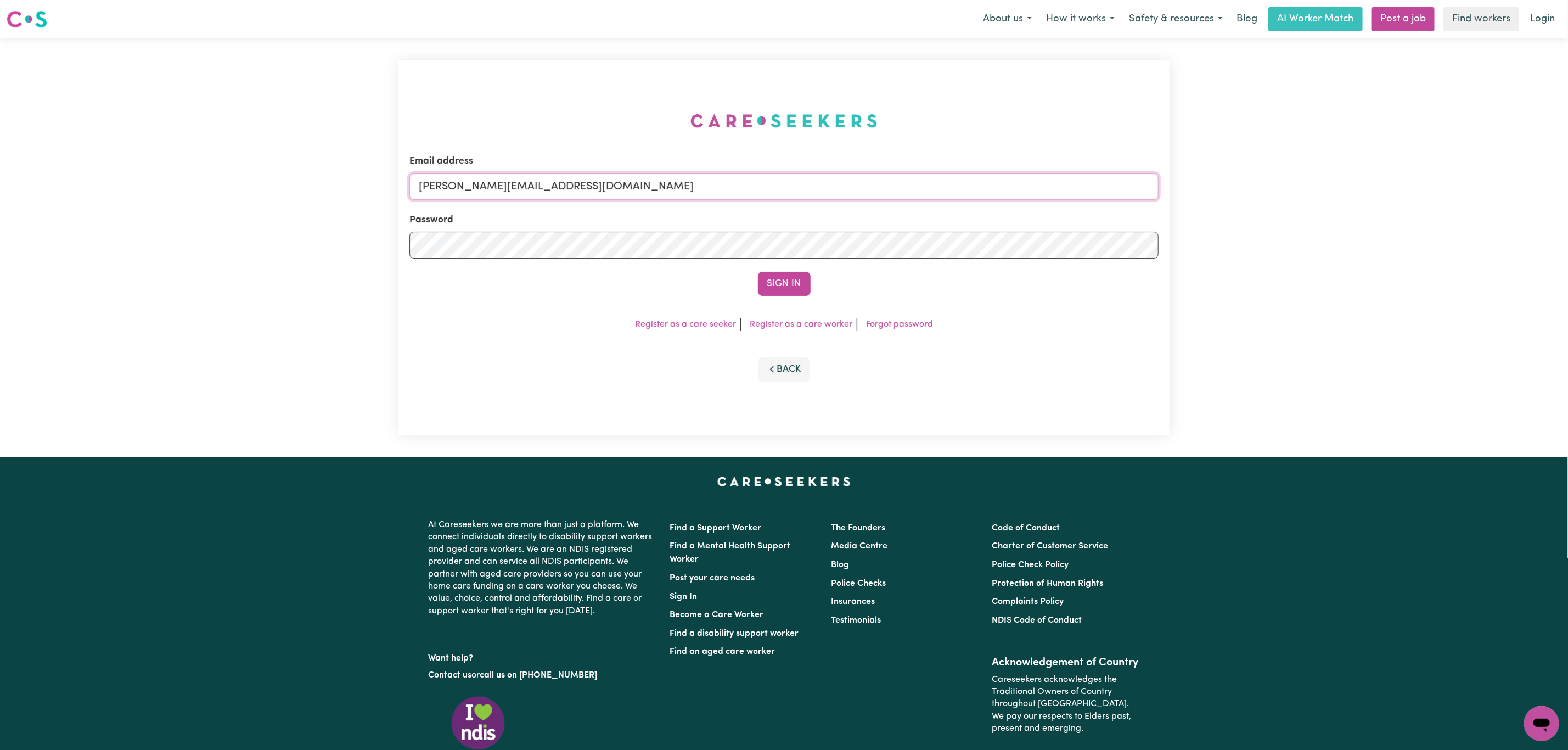
click at [505, 185] on input "[PERSON_NAME][EMAIL_ADDRESS][DOMAIN_NAME]" at bounding box center [784, 186] width 749 height 26
drag, startPoint x: 483, startPoint y: 187, endPoint x: 674, endPoint y: 188, distance: 191.0
click at [674, 188] on input "[EMAIL_ADDRESS][PERSON_NAME][DOMAIN_NAME]" at bounding box center [784, 186] width 749 height 26
type input "superuser~[EMAIL_ADDRESS][DOMAIN_NAME]"
click at [758, 272] on button "Sign In" at bounding box center [784, 284] width 53 height 24
